Goal: Entertainment & Leisure: Browse casually

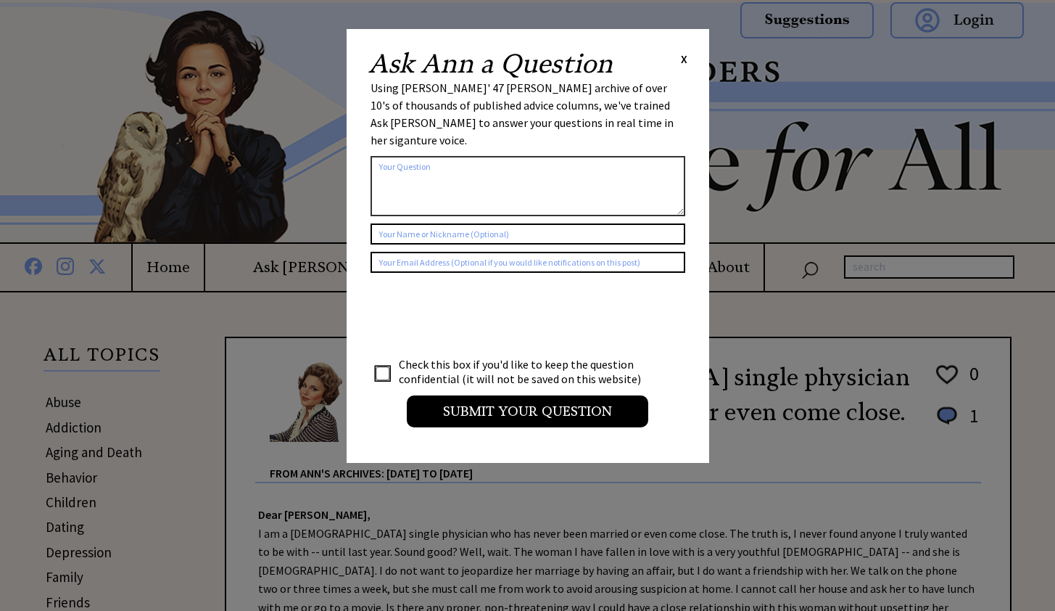
click at [685, 59] on span "X" at bounding box center [684, 58] width 7 height 15
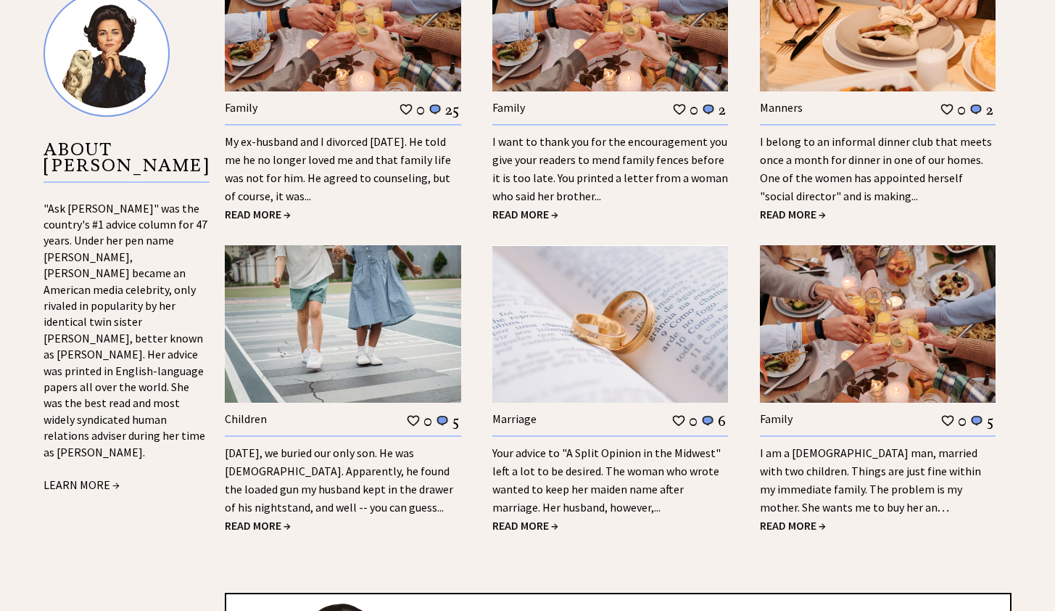
scroll to position [1489, 0]
click at [305, 478] on div "Yesterday, we buried our only son. He was 9 years old. Apparently, he found the…" at bounding box center [343, 475] width 236 height 81
click at [257, 518] on span "READ MORE →" at bounding box center [258, 525] width 66 height 15
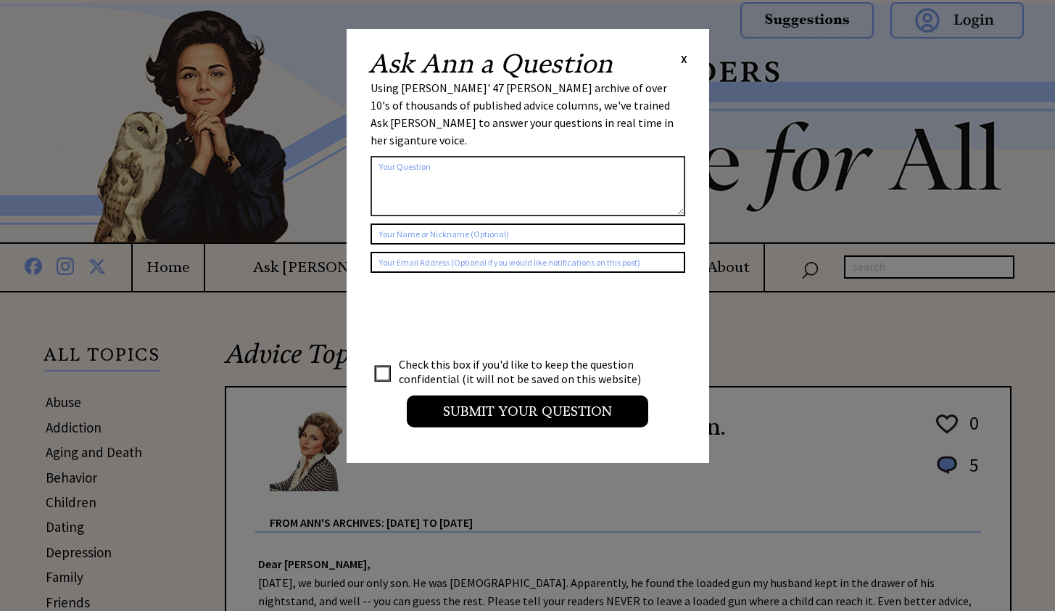
click at [683, 57] on span "X" at bounding box center [684, 58] width 7 height 15
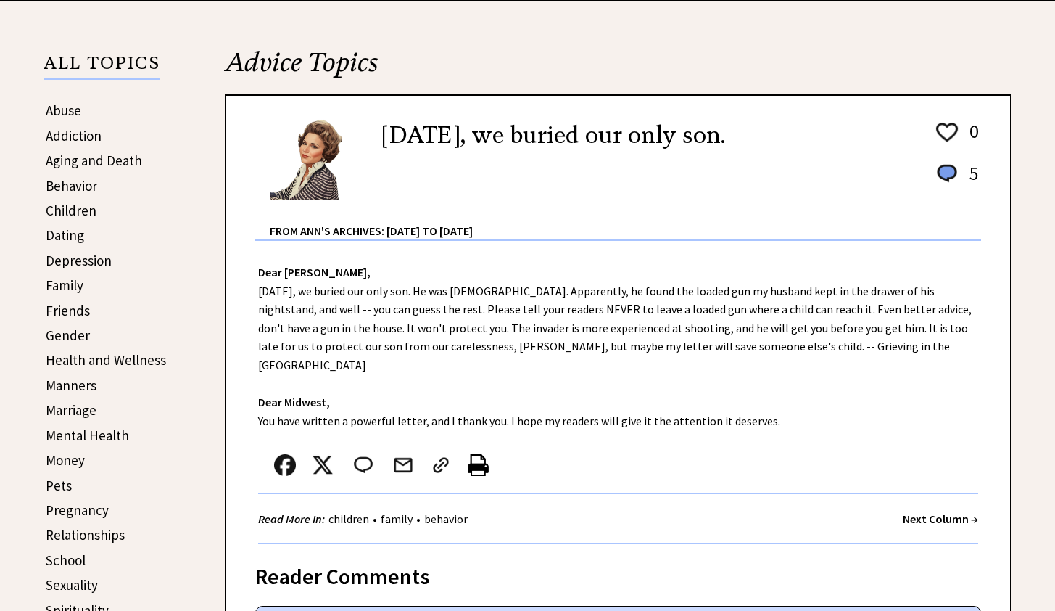
scroll to position [316, 0]
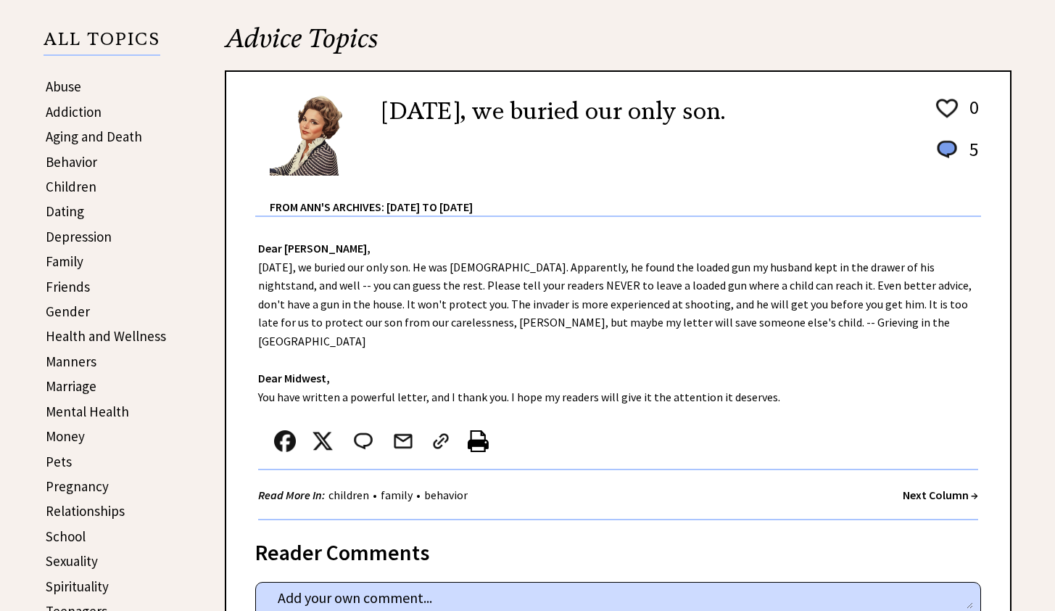
click at [77, 384] on link "Marriage" at bounding box center [71, 385] width 51 height 17
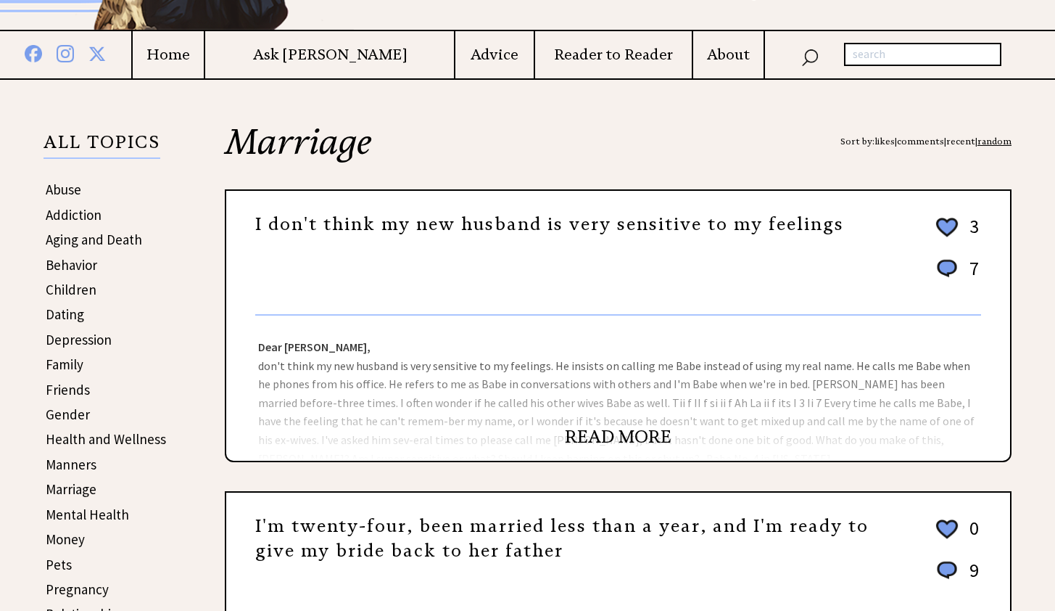
scroll to position [228, 0]
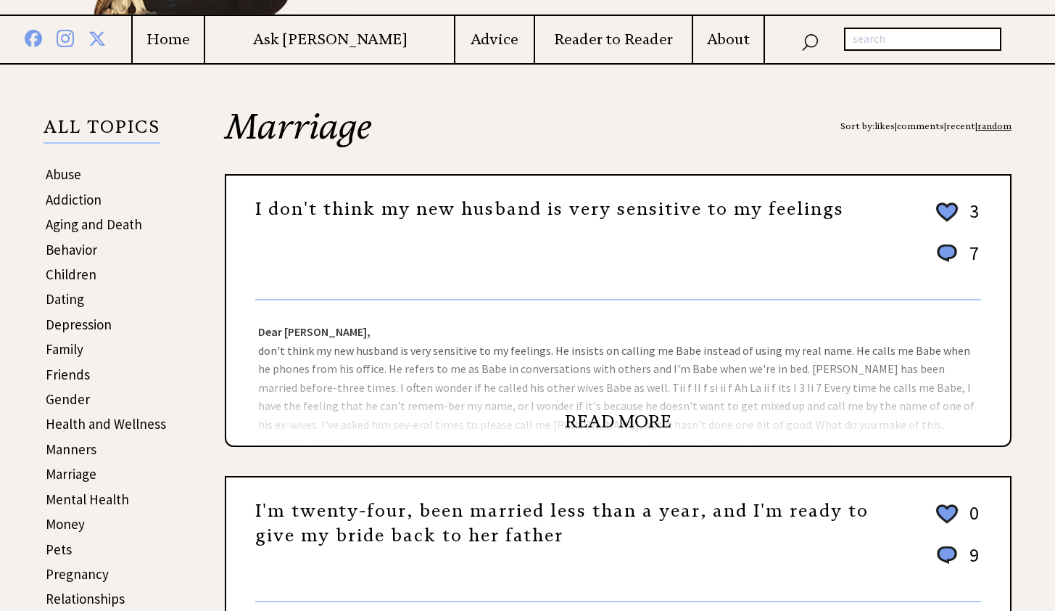
click at [622, 408] on div "Dear Ann Landers, don't think my new husband is very sensitive to my feelings. …" at bounding box center [618, 372] width 784 height 145
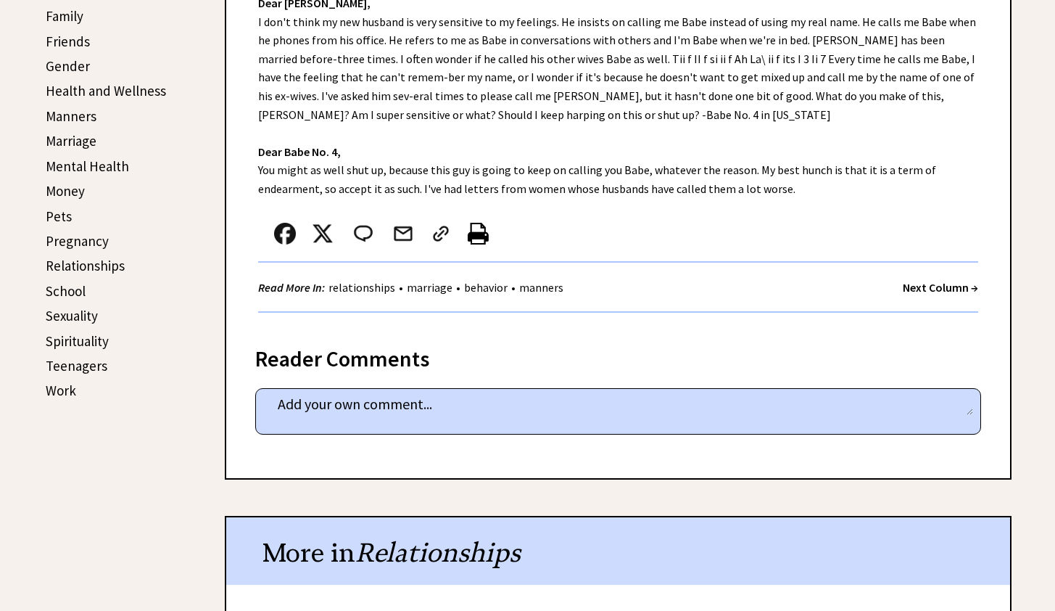
scroll to position [563, 0]
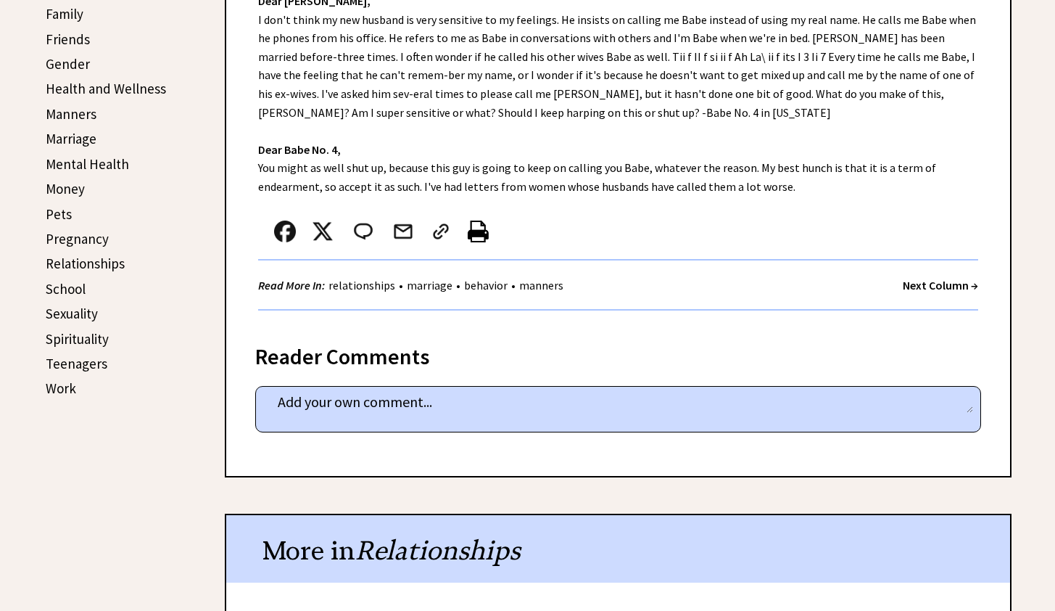
click at [945, 281] on strong "Next Column →" at bounding box center [940, 285] width 75 height 15
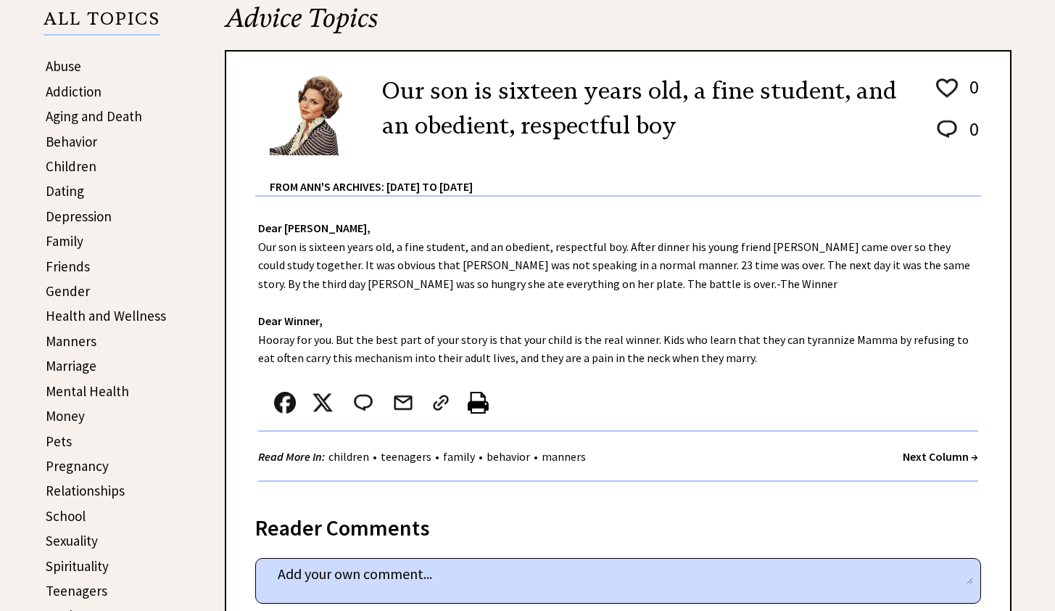
scroll to position [337, 0]
click at [923, 450] on strong "Next Column →" at bounding box center [940, 455] width 75 height 15
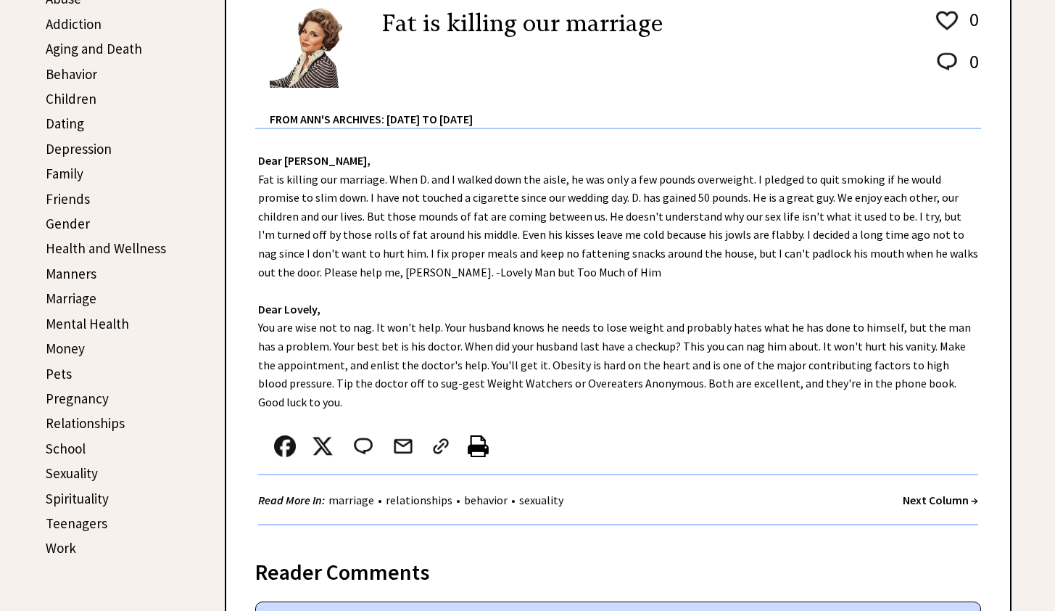
scroll to position [413, 0]
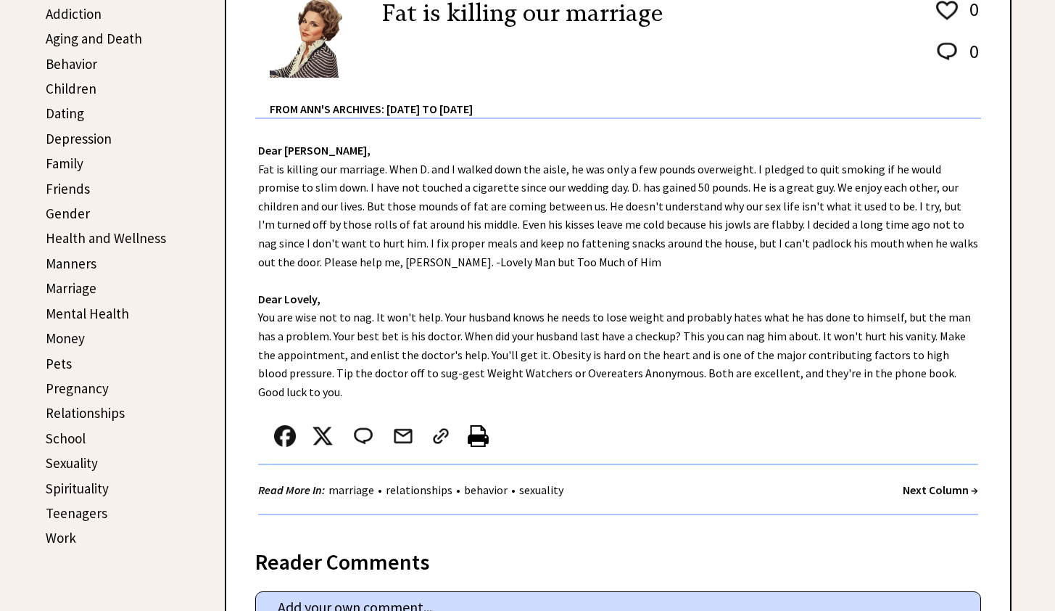
click at [944, 488] on strong "Next Column →" at bounding box center [940, 489] width 75 height 15
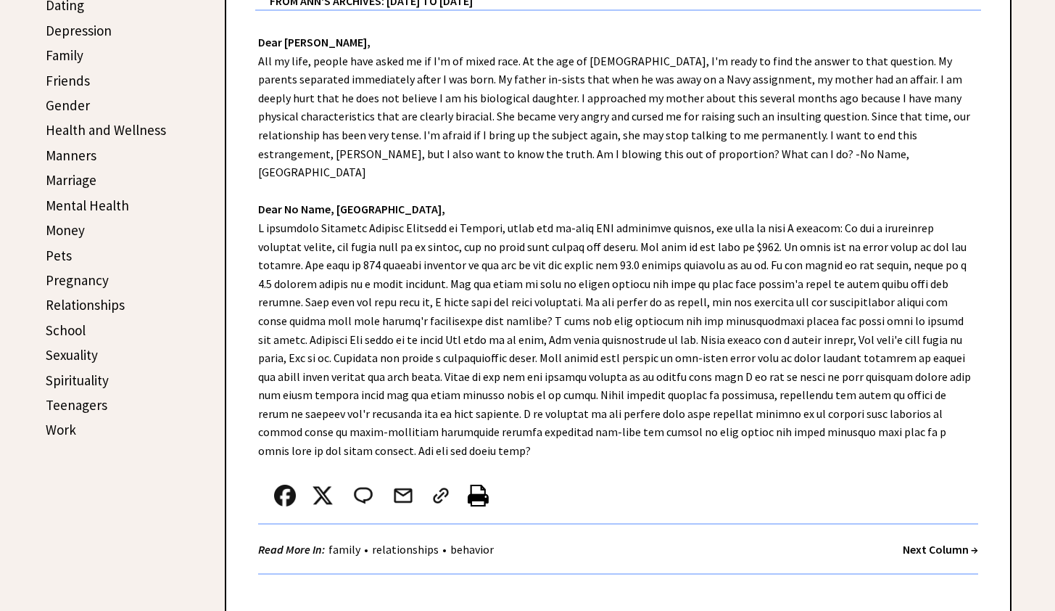
scroll to position [526, 0]
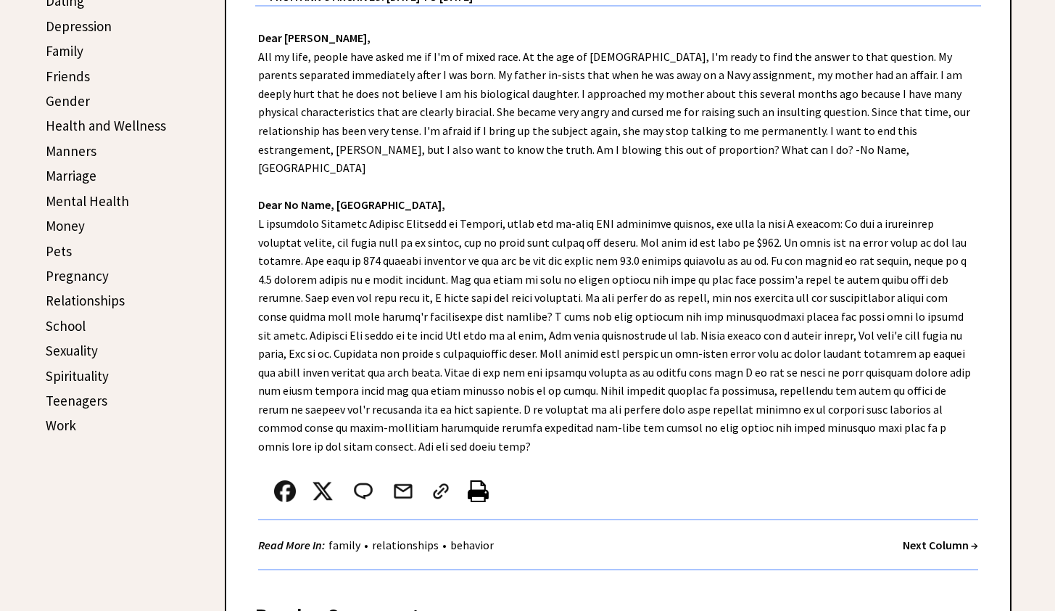
click at [935, 537] on strong "Next Column →" at bounding box center [940, 544] width 75 height 15
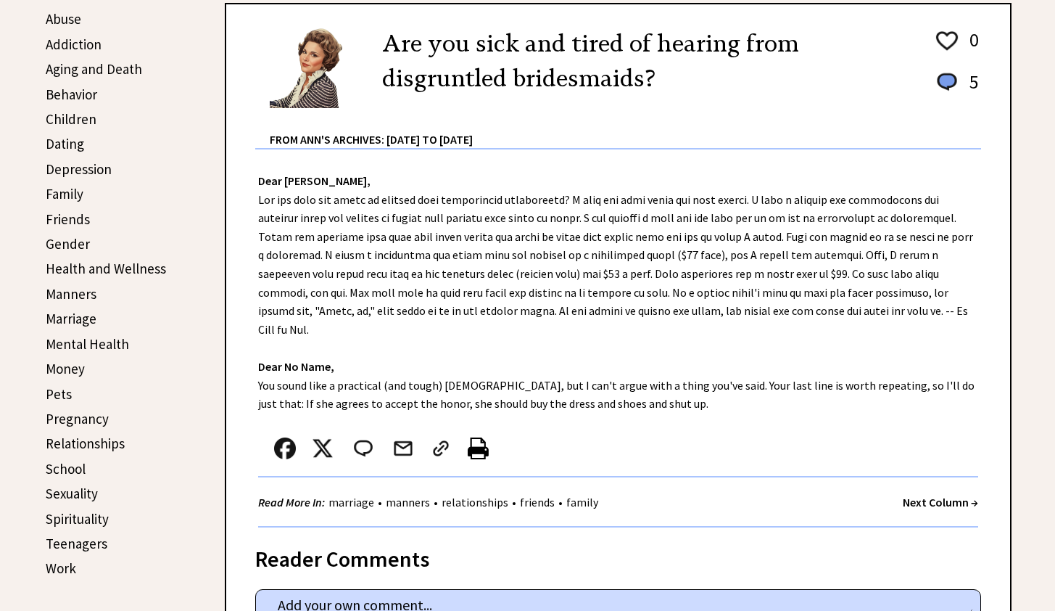
scroll to position [390, 0]
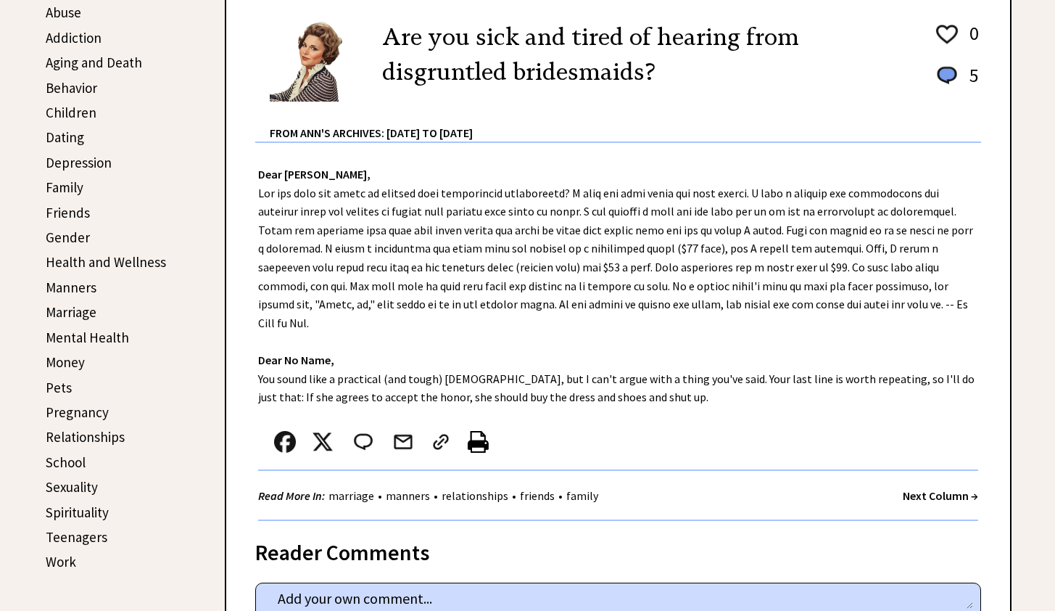
click at [949, 497] on strong "Next Column →" at bounding box center [940, 495] width 75 height 15
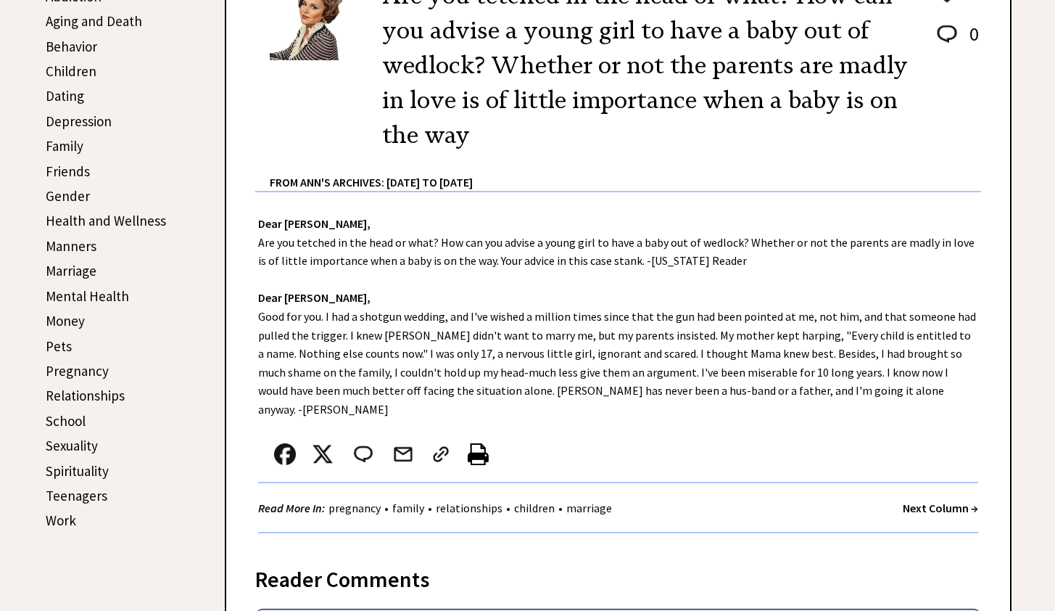
scroll to position [503, 0]
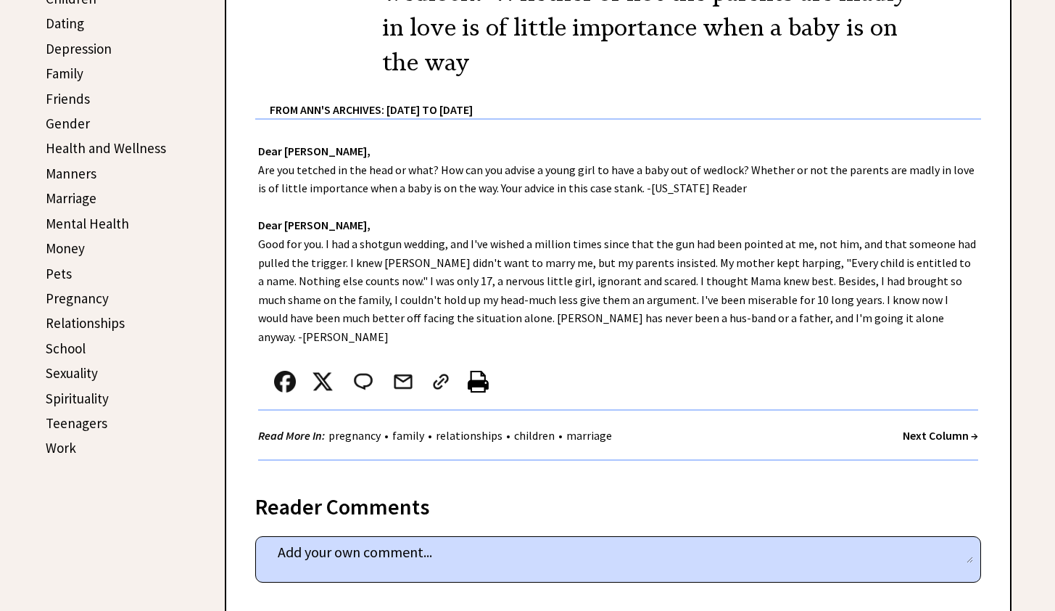
click at [939, 428] on strong "Next Column →" at bounding box center [940, 435] width 75 height 15
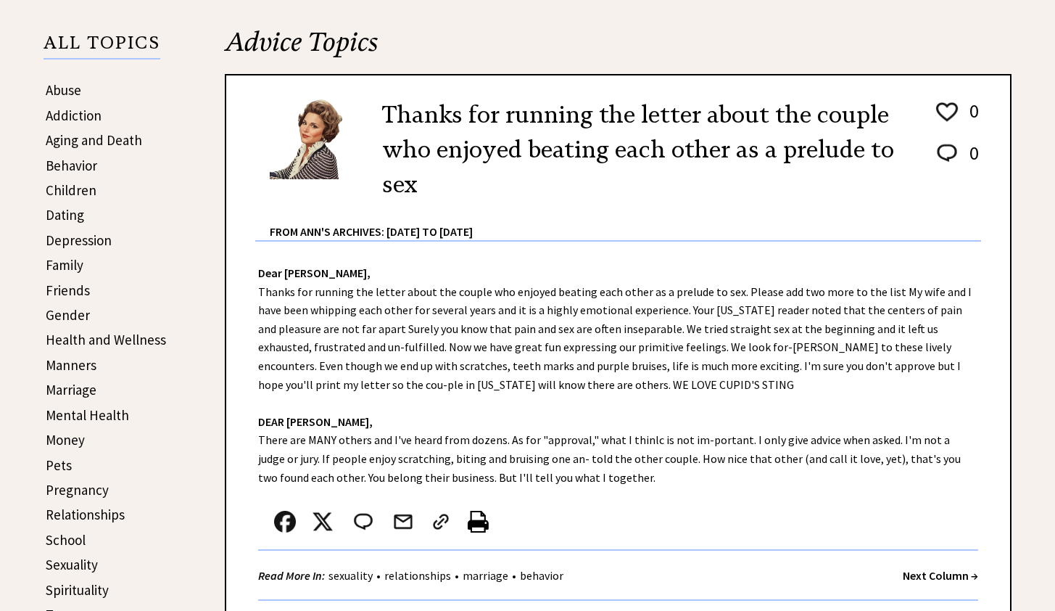
scroll to position [345, 0]
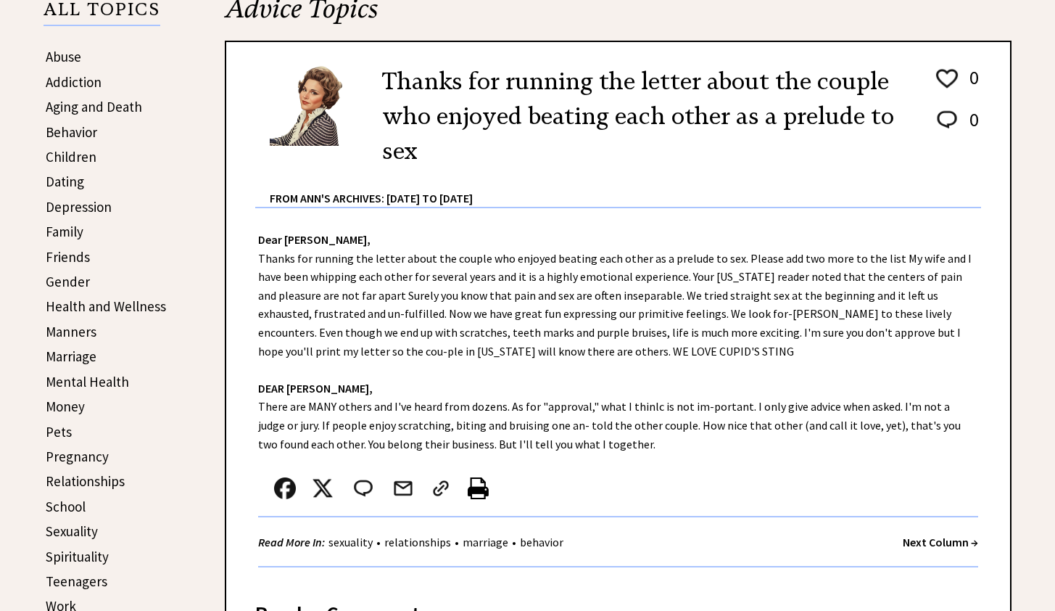
click at [926, 545] on strong "Next Column →" at bounding box center [940, 542] width 75 height 15
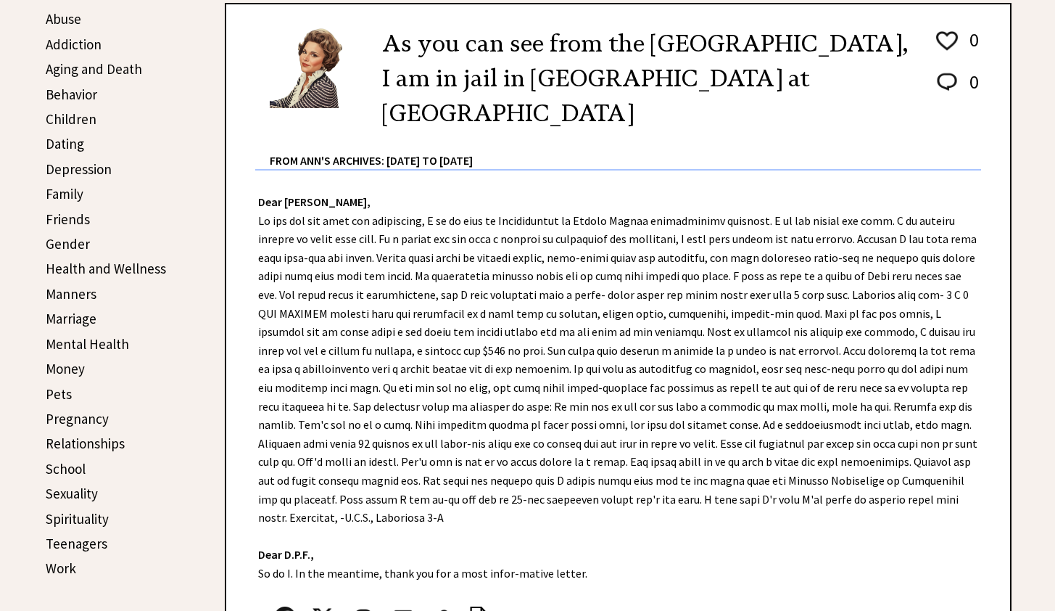
scroll to position [384, 0]
